Goal: Information Seeking & Learning: Learn about a topic

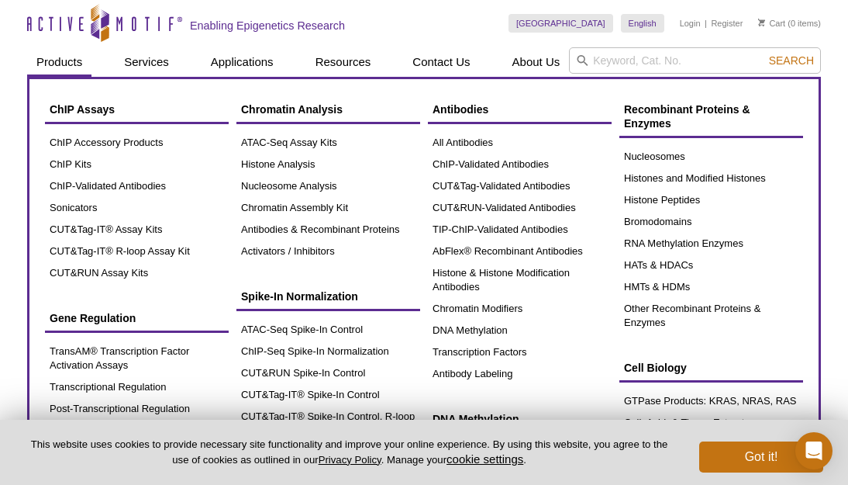
click at [68, 64] on link "Products" at bounding box center [59, 61] width 64 height 29
